Goal: Information Seeking & Learning: Learn about a topic

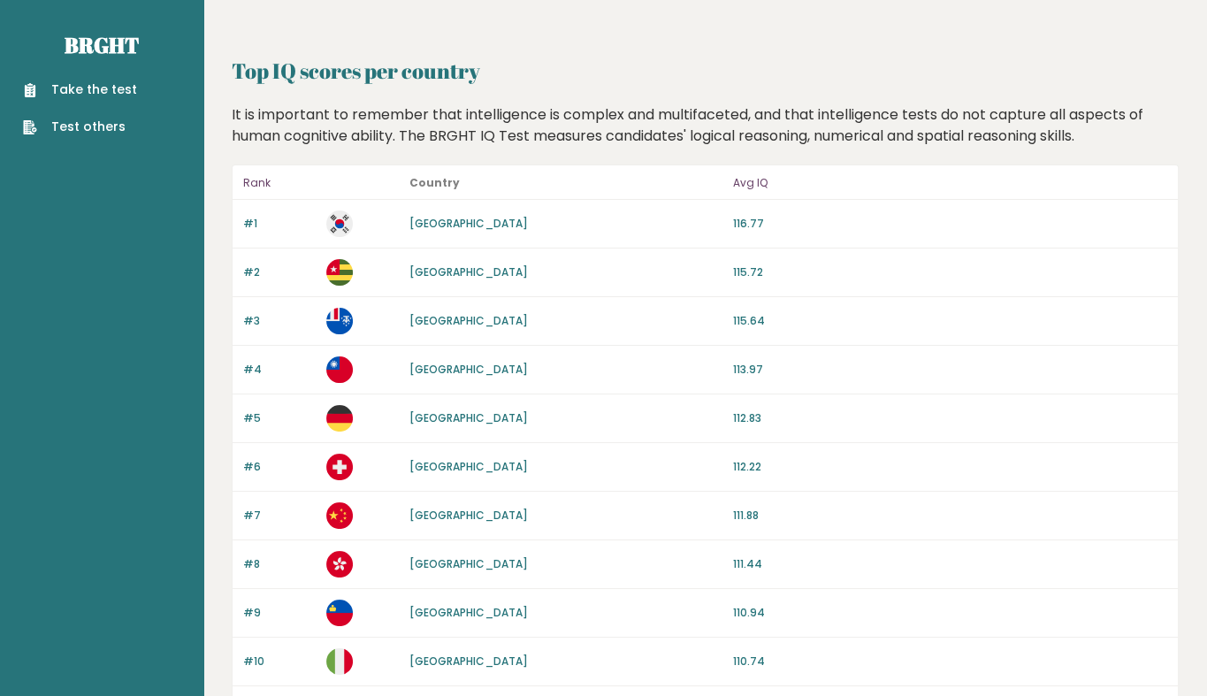
click at [419, 272] on link "[GEOGRAPHIC_DATA]" at bounding box center [468, 271] width 119 height 15
click at [421, 275] on link "[GEOGRAPHIC_DATA]" at bounding box center [468, 271] width 119 height 15
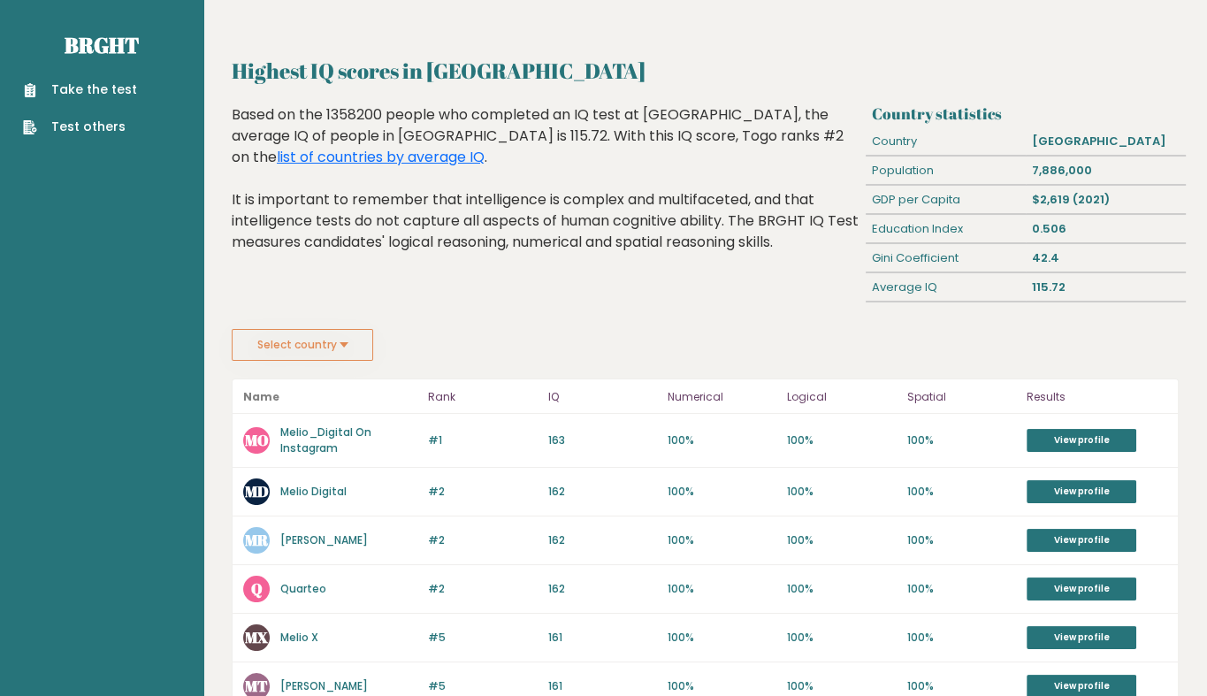
click at [327, 489] on link "Melio Digital" at bounding box center [313, 491] width 66 height 15
click at [311, 437] on link "Melio_Digital On Instagram" at bounding box center [325, 439] width 91 height 31
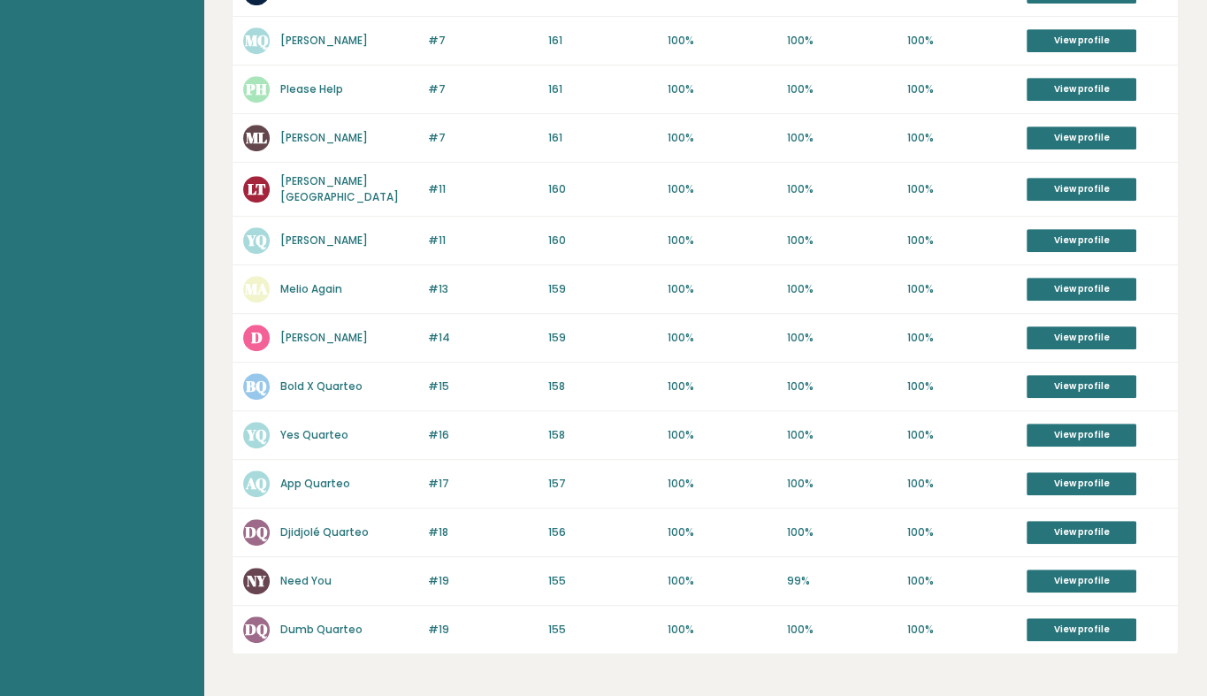
scroll to position [803, 0]
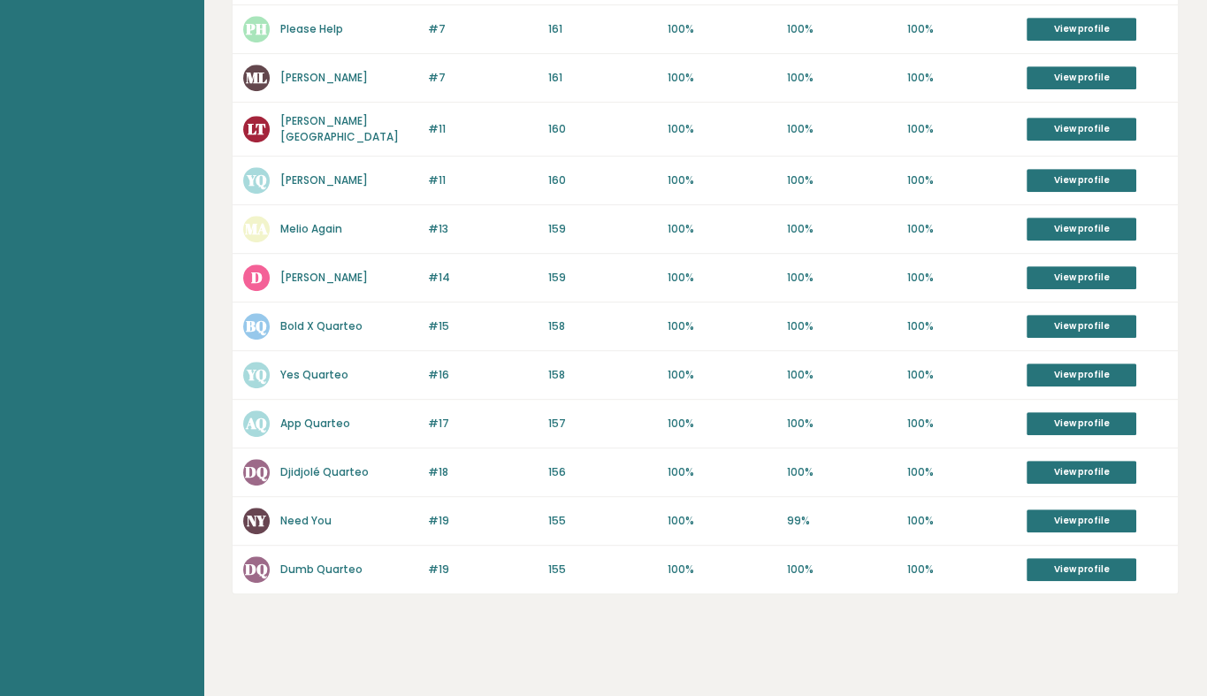
click at [328, 562] on link "Dumb Quarteo" at bounding box center [321, 569] width 82 height 15
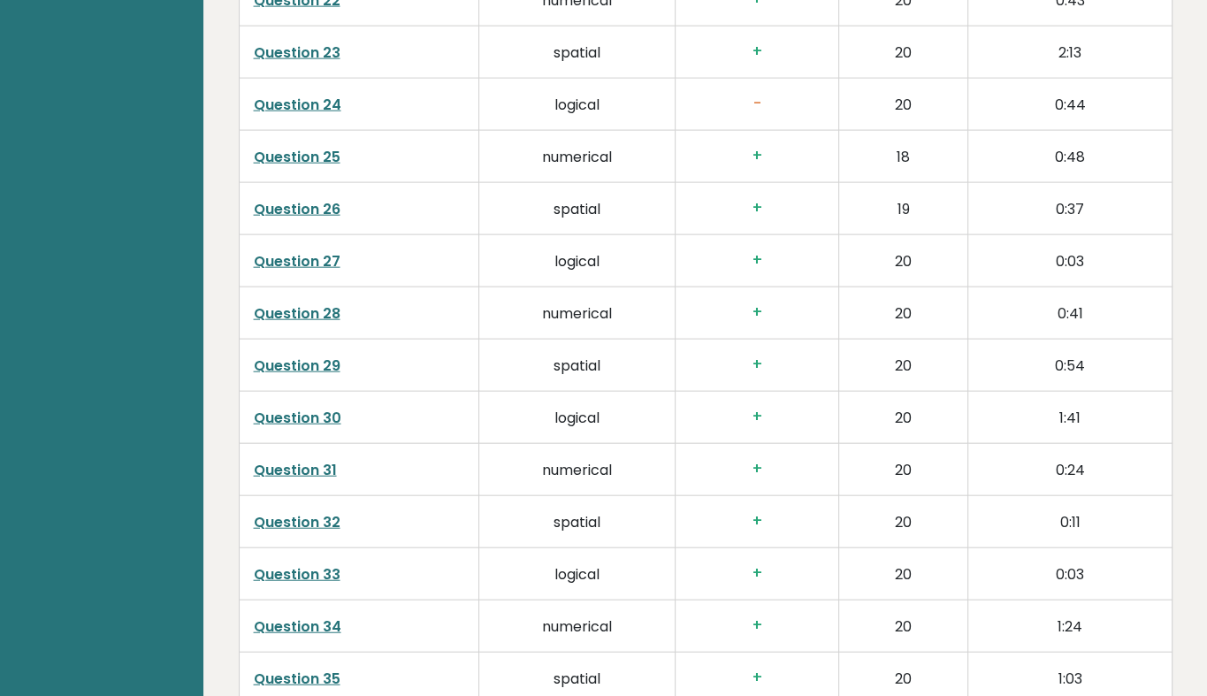
scroll to position [3659, 0]
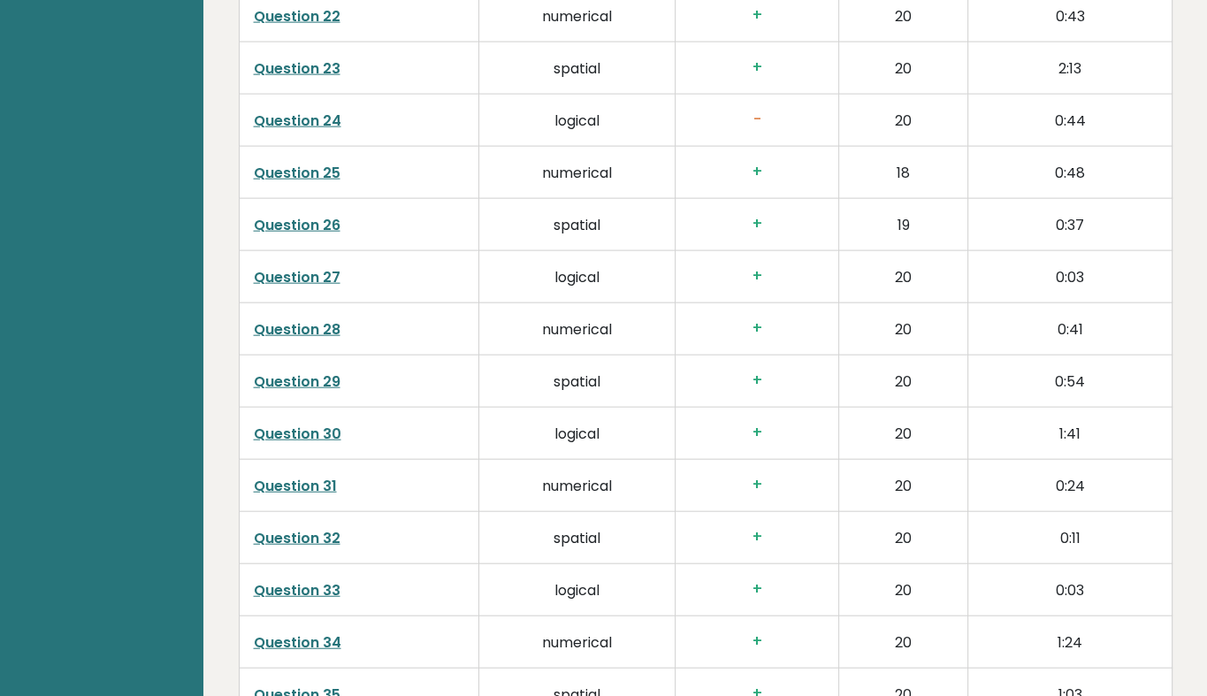
click at [297, 118] on link "Question 24" at bounding box center [298, 121] width 88 height 20
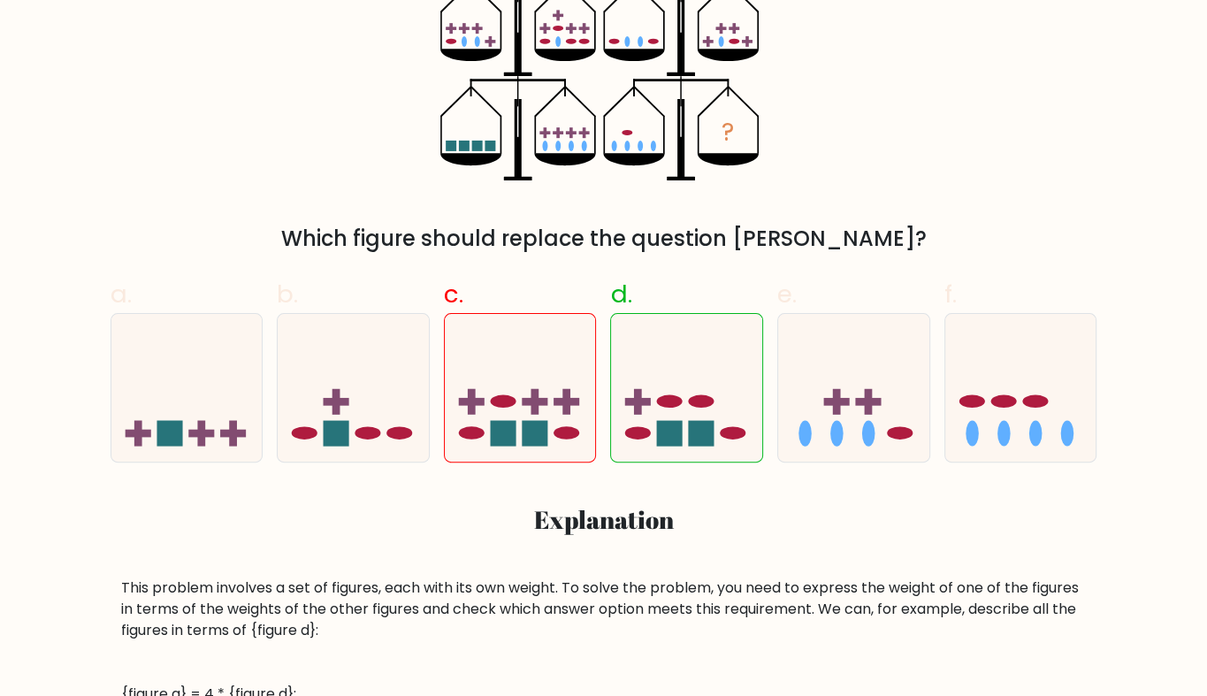
scroll to position [388, 0]
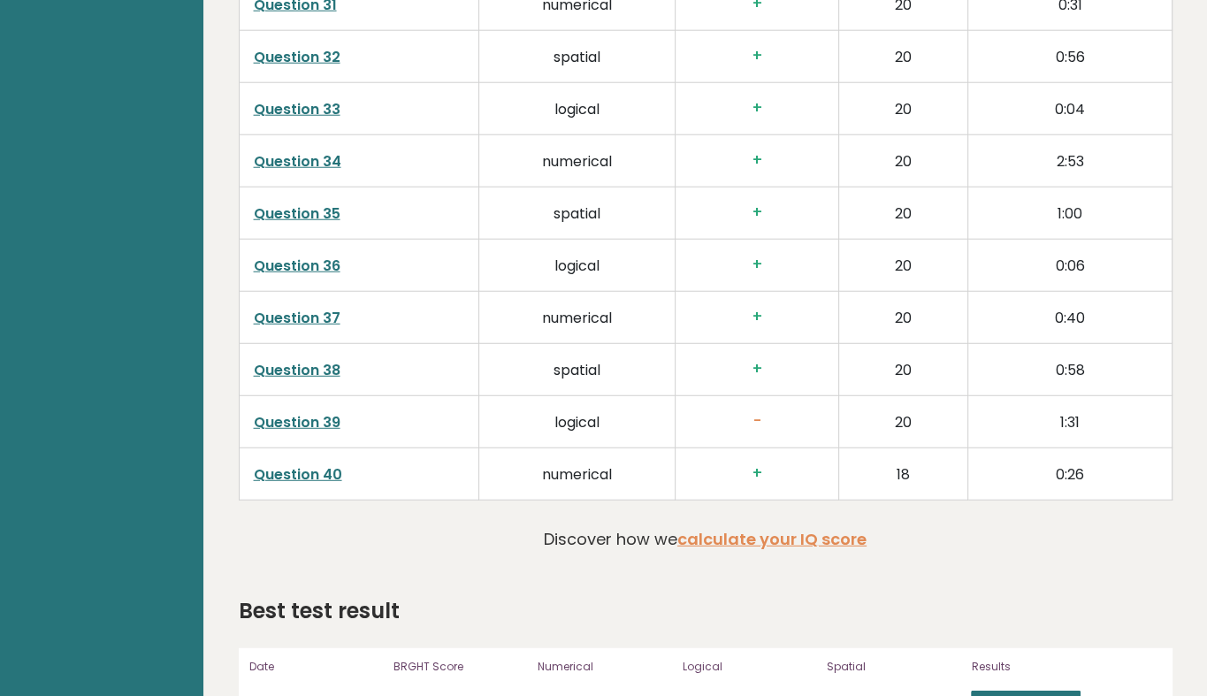
scroll to position [4185, 0]
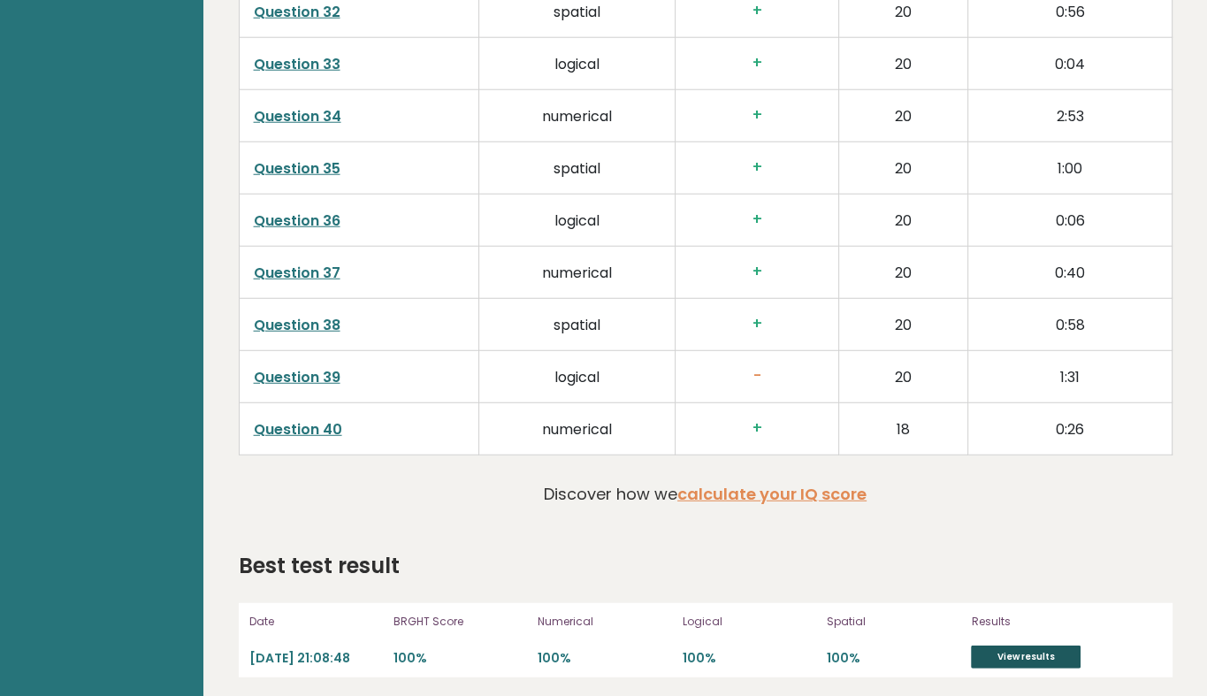
click at [1014, 647] on link "View results" at bounding box center [1026, 657] width 110 height 23
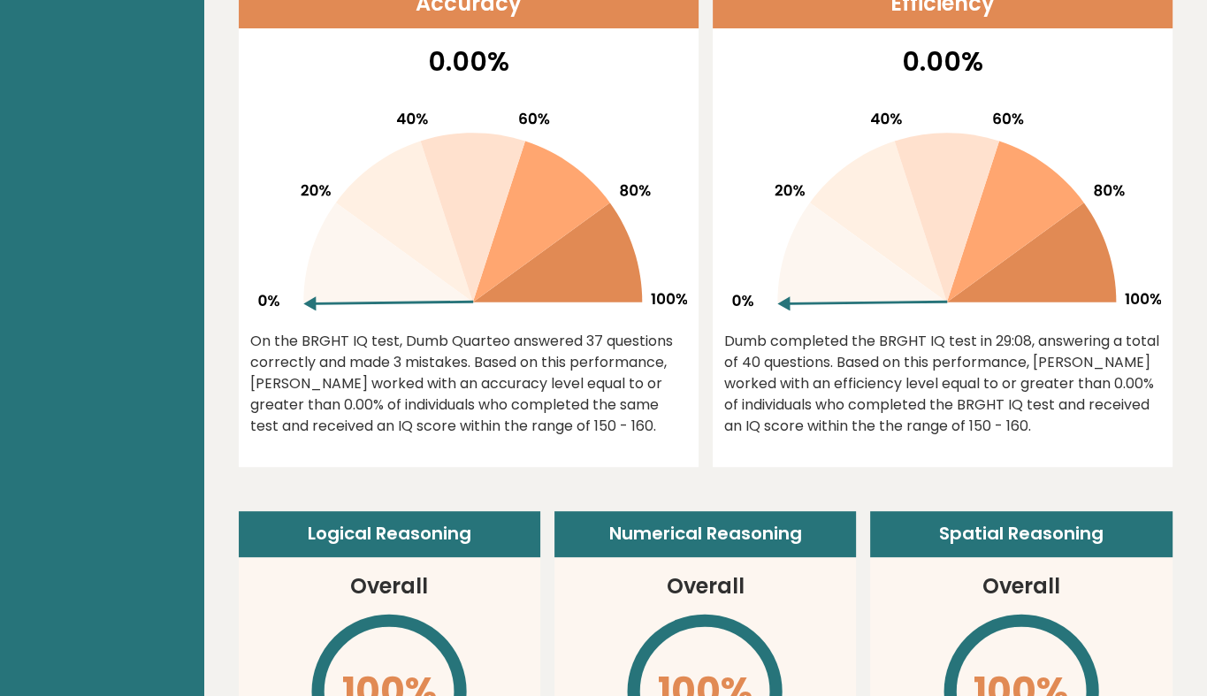
scroll to position [0, 0]
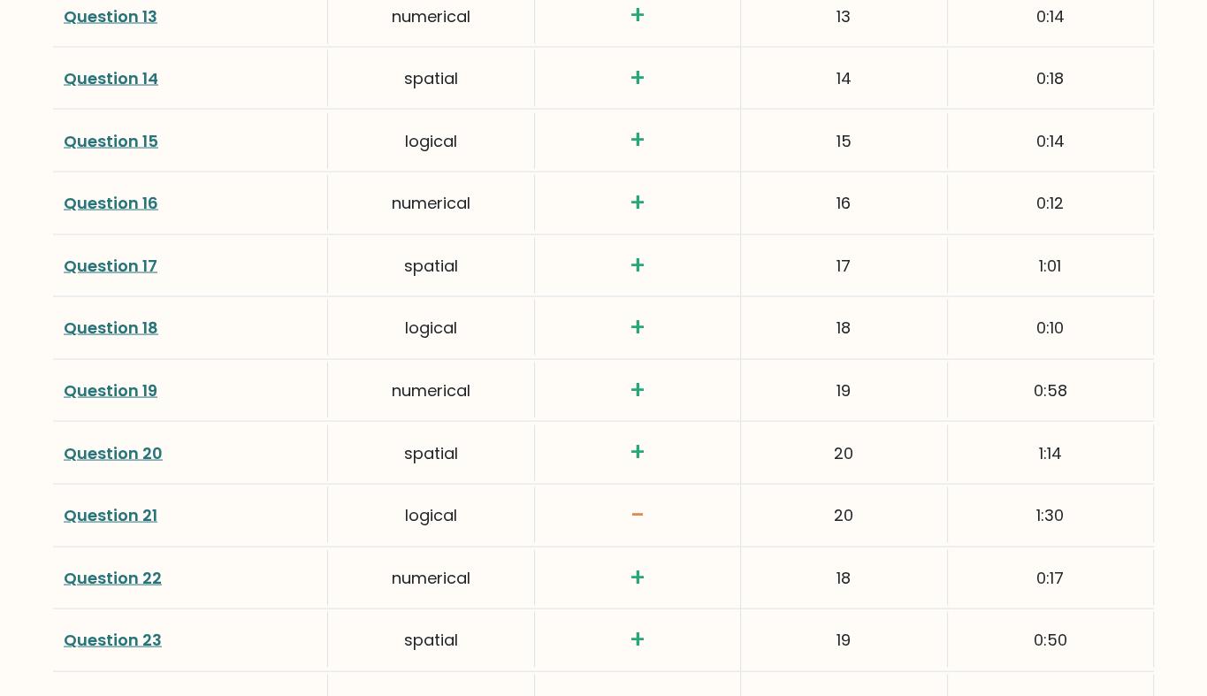
scroll to position [3222, 0]
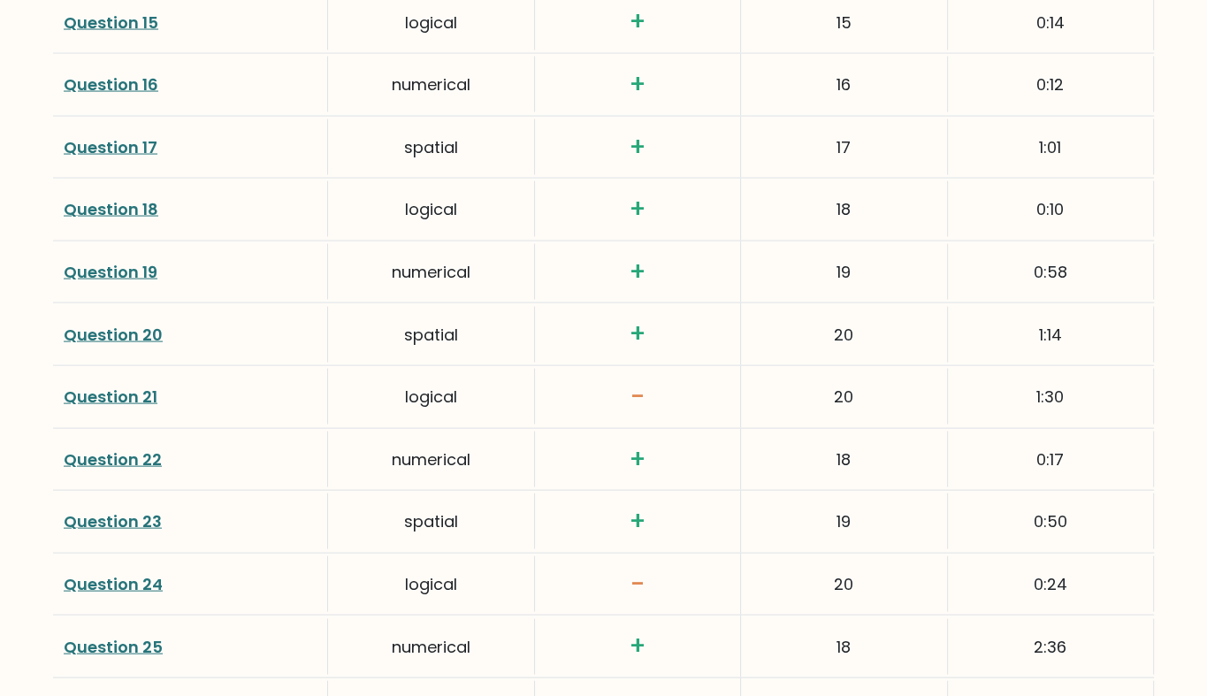
click at [99, 386] on link "Question 21" at bounding box center [111, 397] width 94 height 22
click at [111, 573] on link "Question 24" at bounding box center [113, 584] width 99 height 22
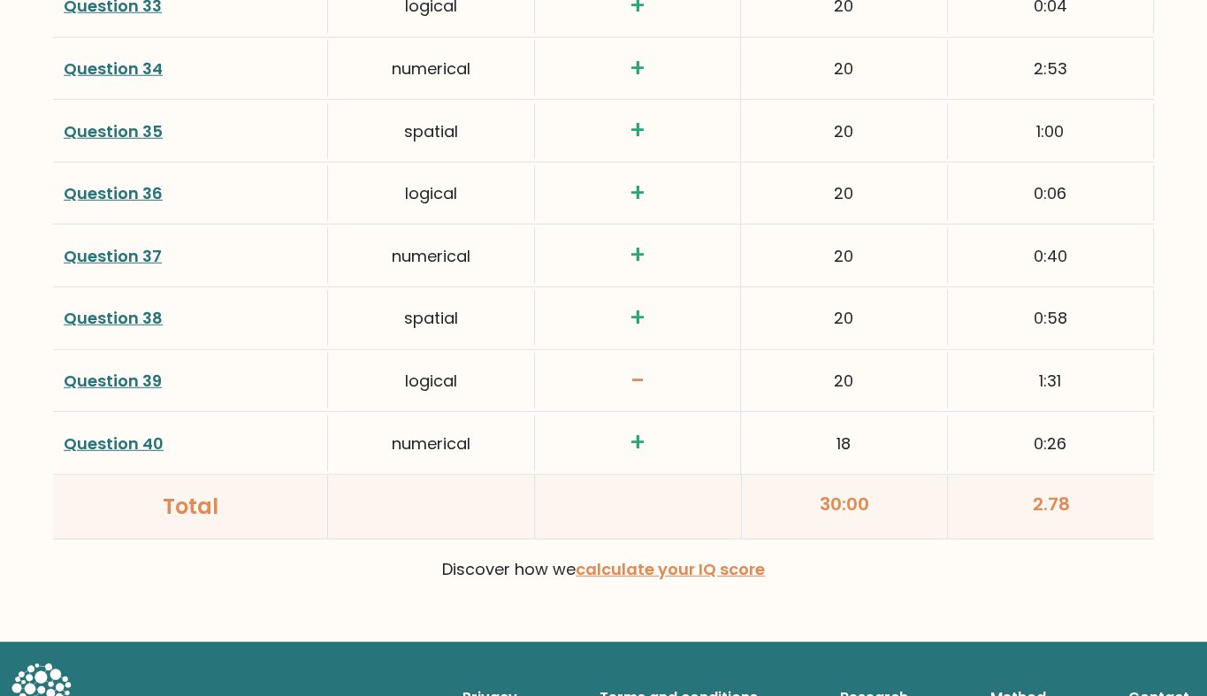
scroll to position [4374, 0]
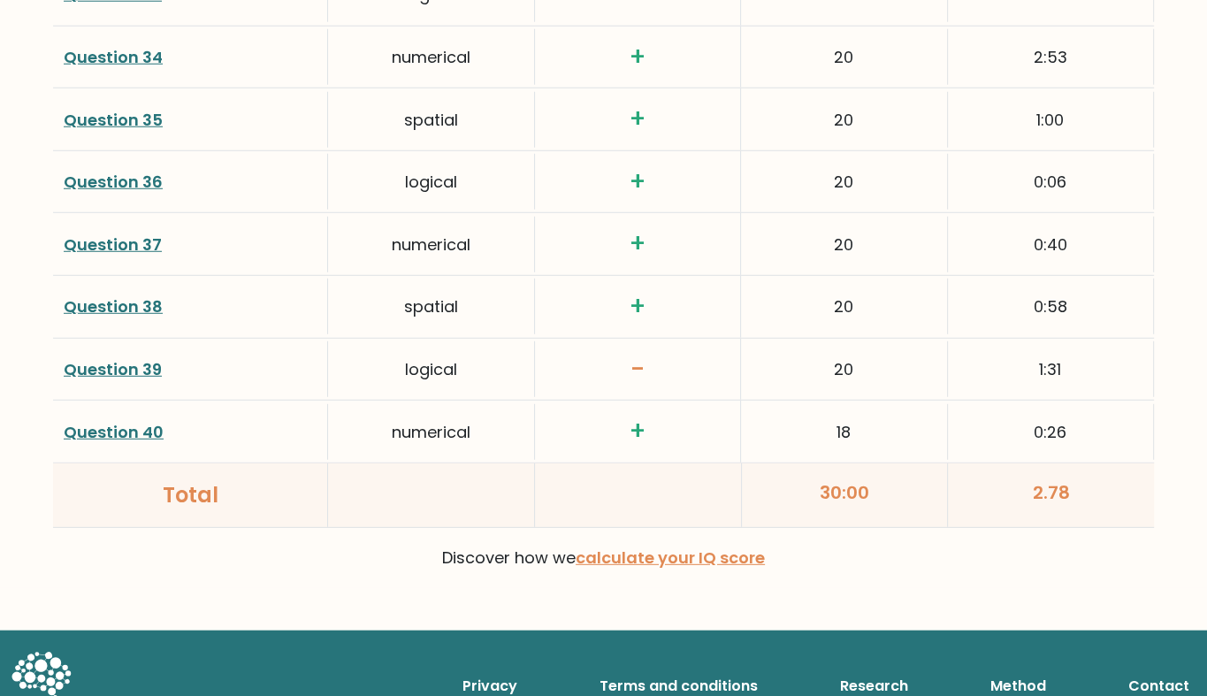
click at [134, 358] on link "Question 39" at bounding box center [113, 369] width 98 height 22
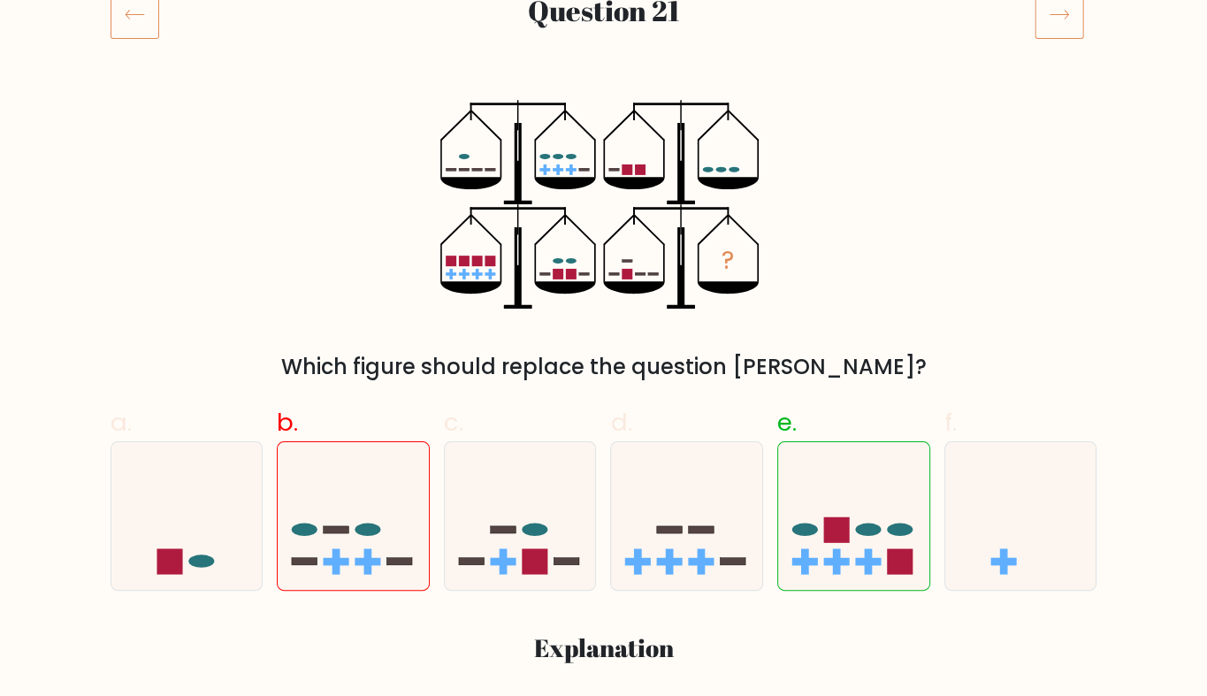
scroll to position [422, 0]
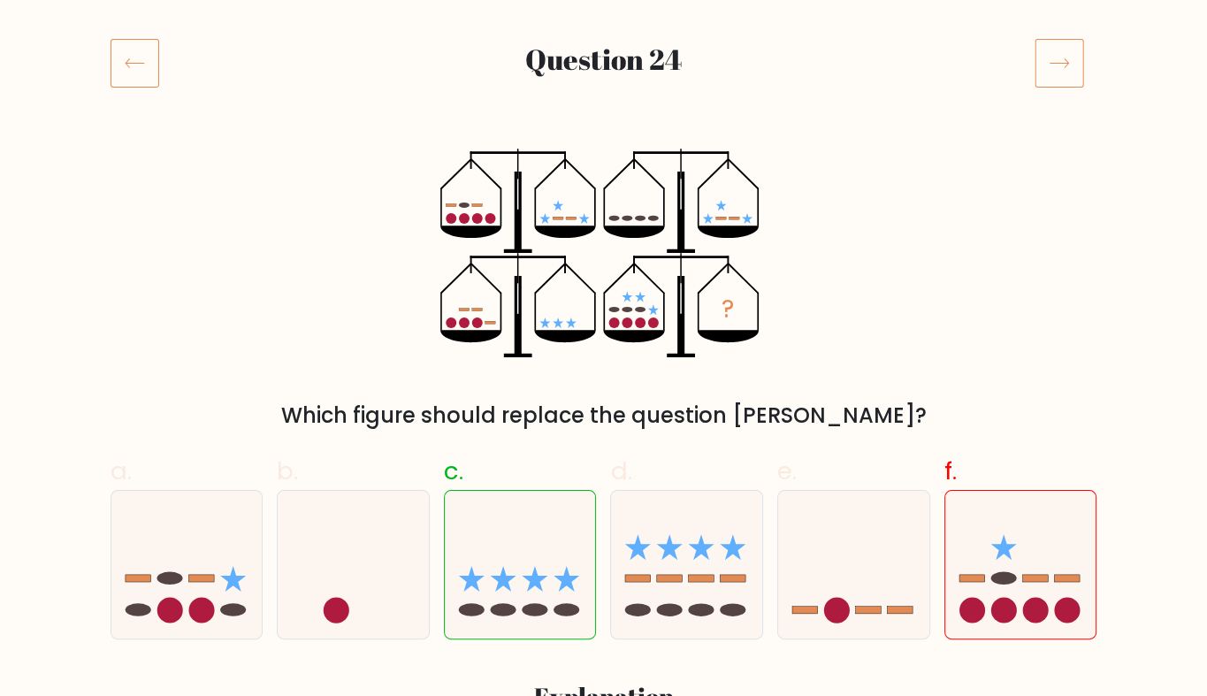
scroll to position [211, 0]
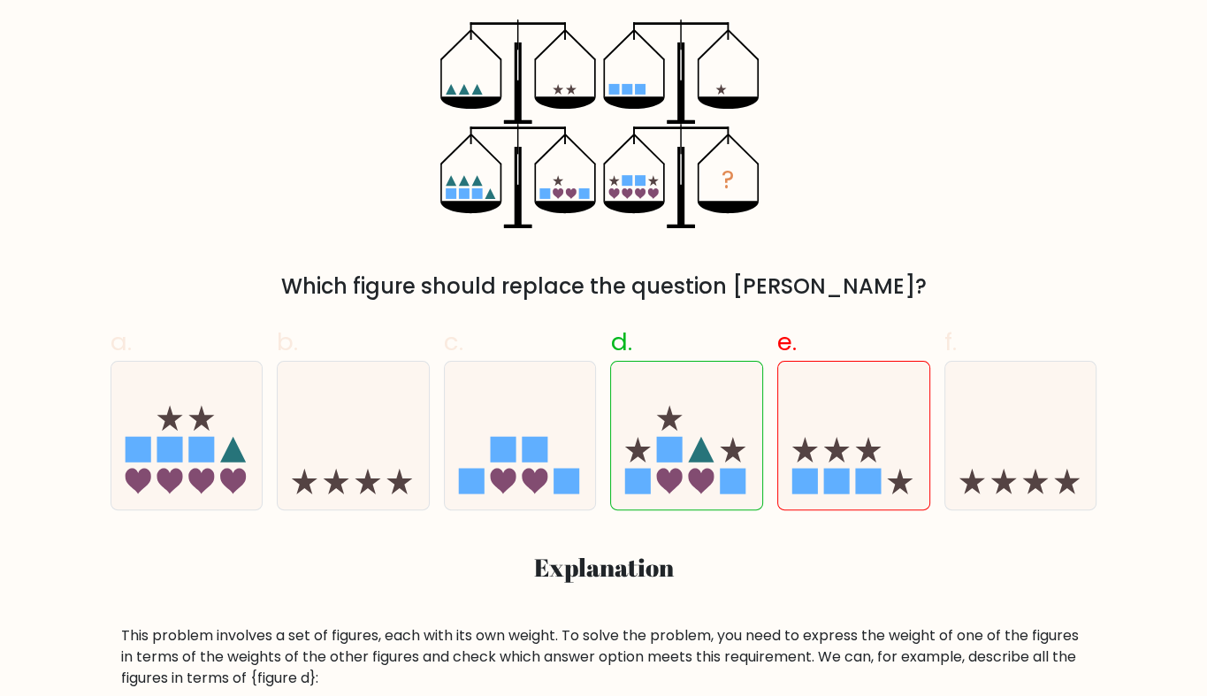
scroll to position [339, 0]
